Goal: Information Seeking & Learning: Understand process/instructions

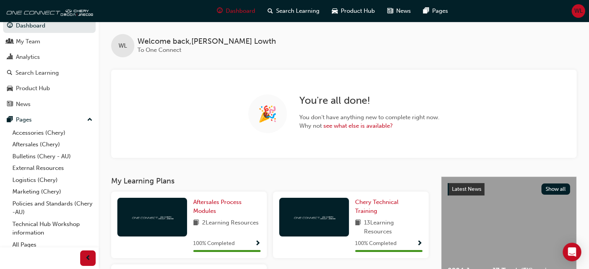
scroll to position [12, 0]
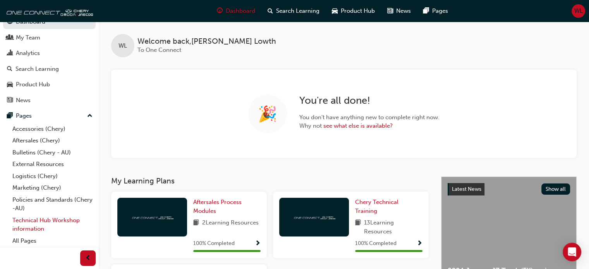
click at [37, 221] on link "Technical Hub Workshop information" at bounding box center [52, 224] width 86 height 21
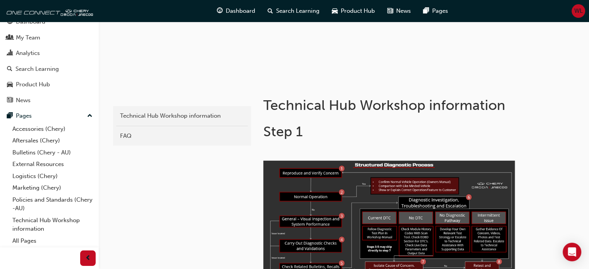
scroll to position [116, 0]
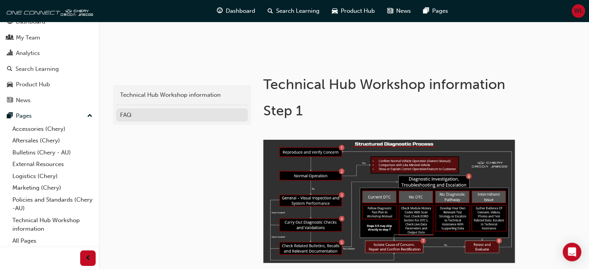
click at [130, 114] on div "FAQ" at bounding box center [182, 115] width 124 height 9
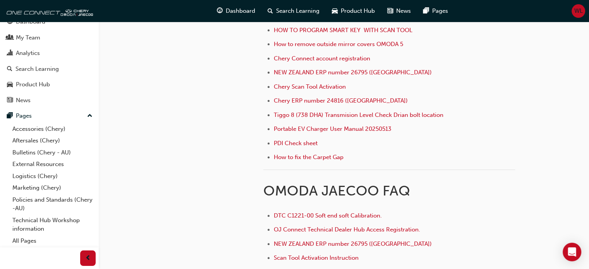
scroll to position [310, 0]
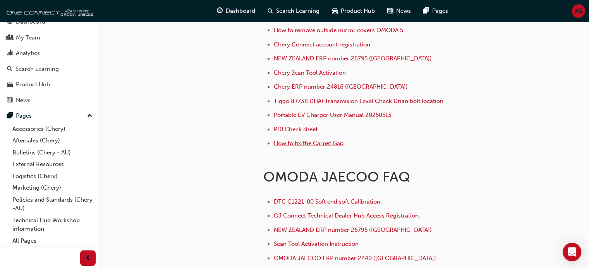
click at [314, 143] on span "How to fix the Carpet Gap" at bounding box center [309, 143] width 70 height 7
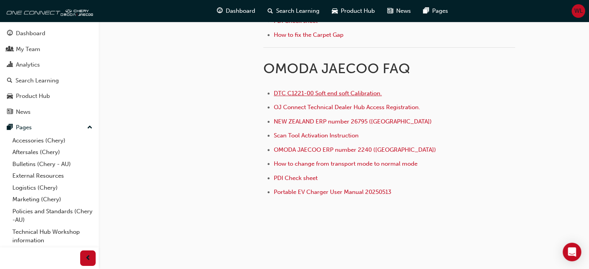
scroll to position [310, 0]
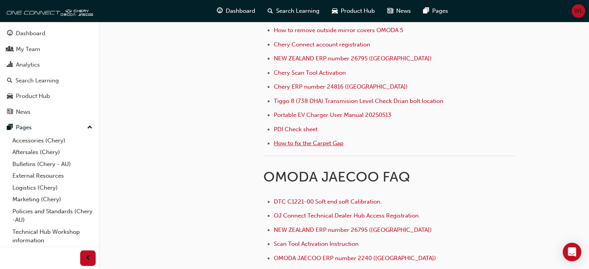
click at [311, 141] on span "How to fix the Carpet Gap" at bounding box center [309, 143] width 70 height 7
